Goal: Find contact information: Find contact information

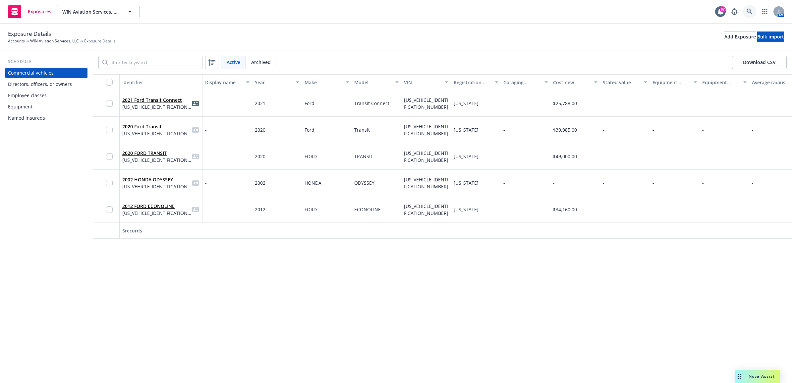
click at [754, 8] on link at bounding box center [749, 11] width 13 height 13
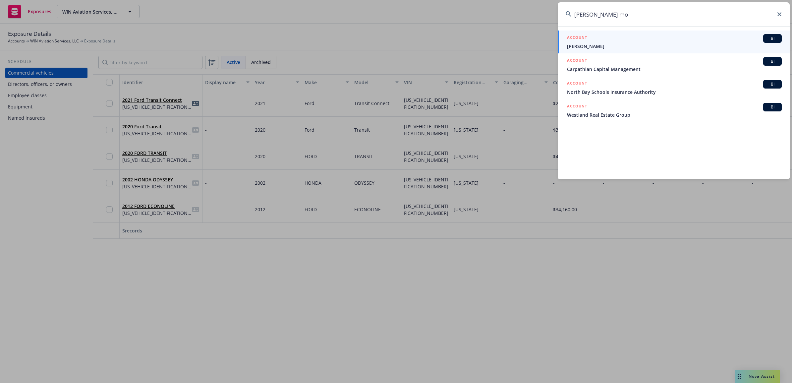
type input "[PERSON_NAME] mo"
click at [589, 47] on span "[PERSON_NAME]" at bounding box center [674, 46] width 215 height 7
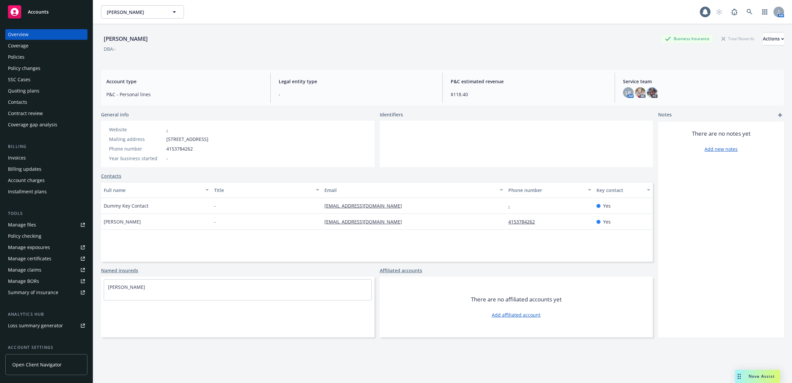
click at [29, 57] on div "Policies" at bounding box center [46, 57] width 77 height 11
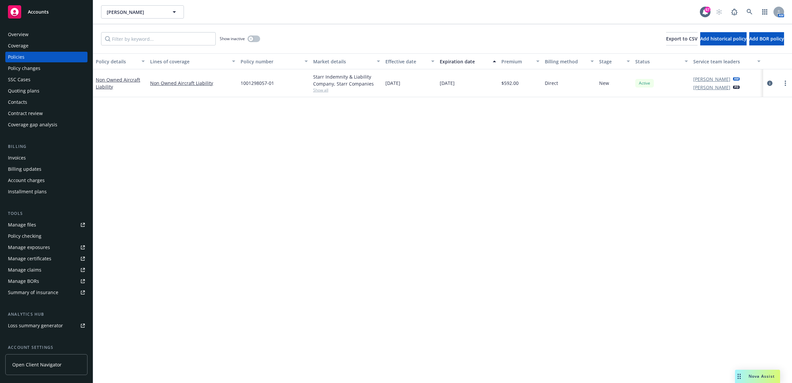
click at [27, 157] on div "Invoices" at bounding box center [46, 158] width 77 height 11
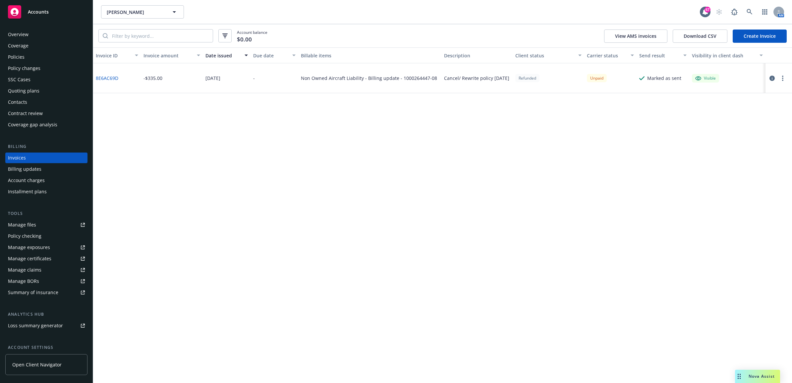
click at [34, 55] on div "Policies" at bounding box center [46, 57] width 77 height 11
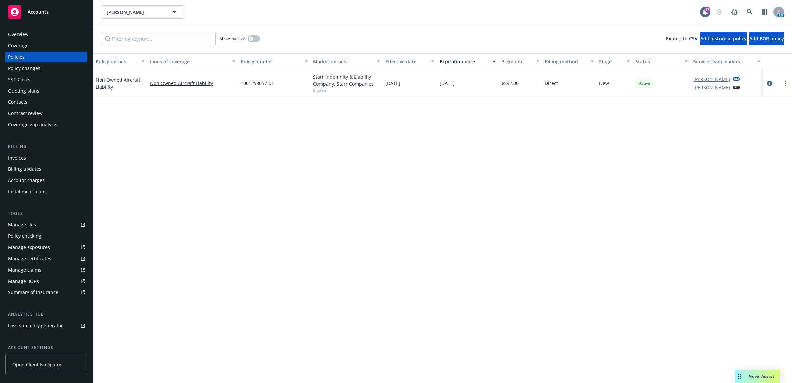
click at [47, 101] on div "Contacts" at bounding box center [46, 102] width 77 height 11
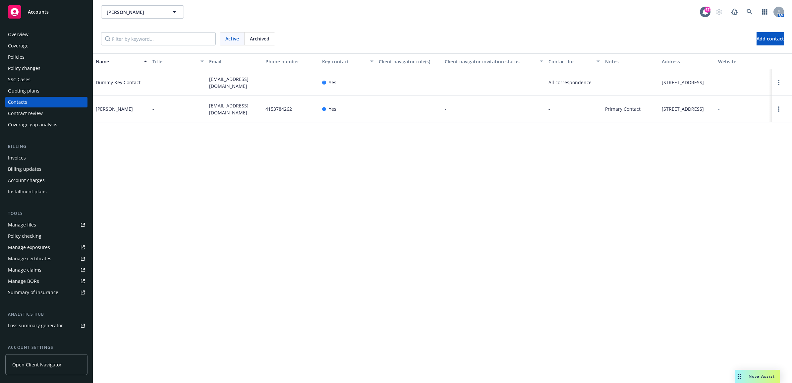
drag, startPoint x: 681, startPoint y: 125, endPoint x: 662, endPoint y: 113, distance: 21.9
click at [662, 112] on span "[STREET_ADDRESS]" at bounding box center [683, 108] width 42 height 7
drag, startPoint x: 662, startPoint y: 113, endPoint x: 665, endPoint y: 115, distance: 3.7
copy span "[STREET_ADDRESS]"
